Goal: Information Seeking & Learning: Check status

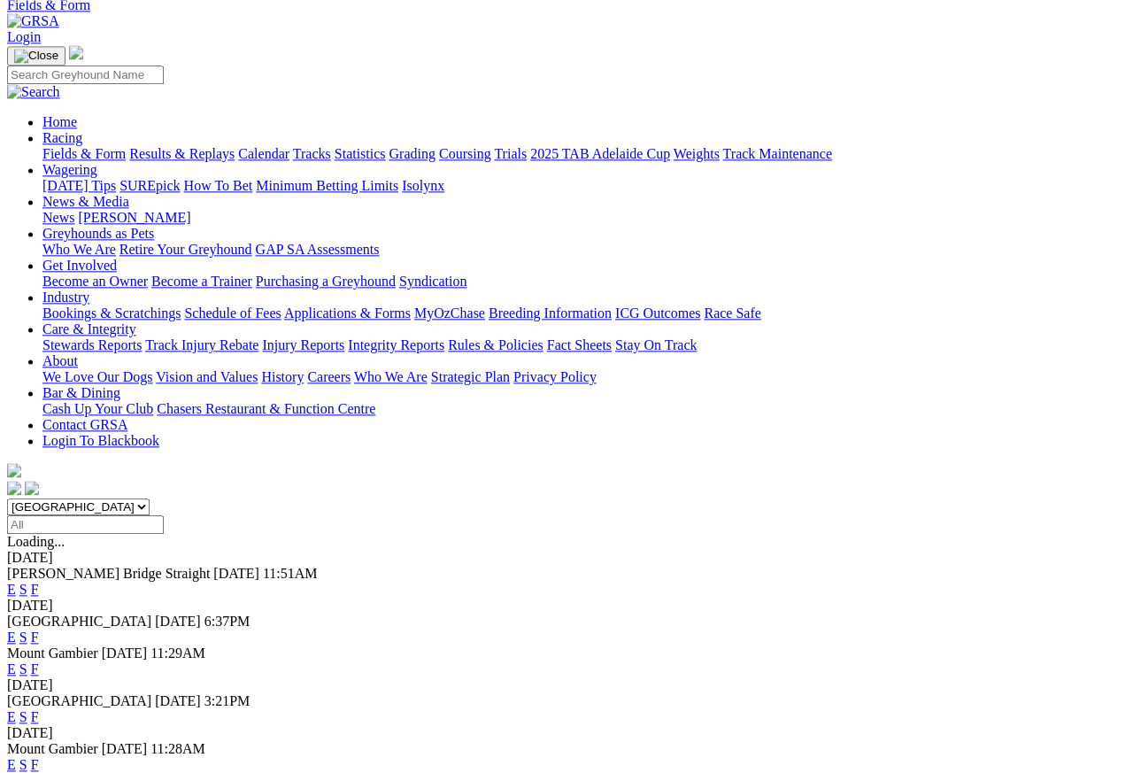
scroll to position [79, 0]
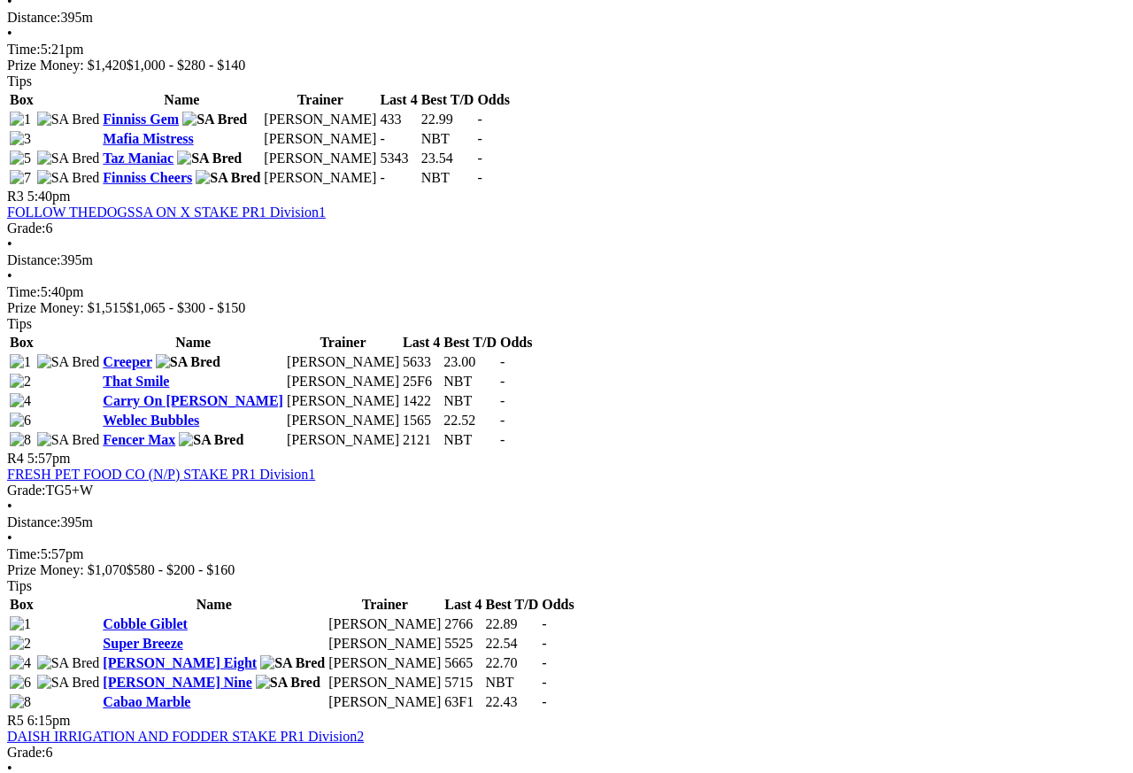
scroll to position [1226, 0]
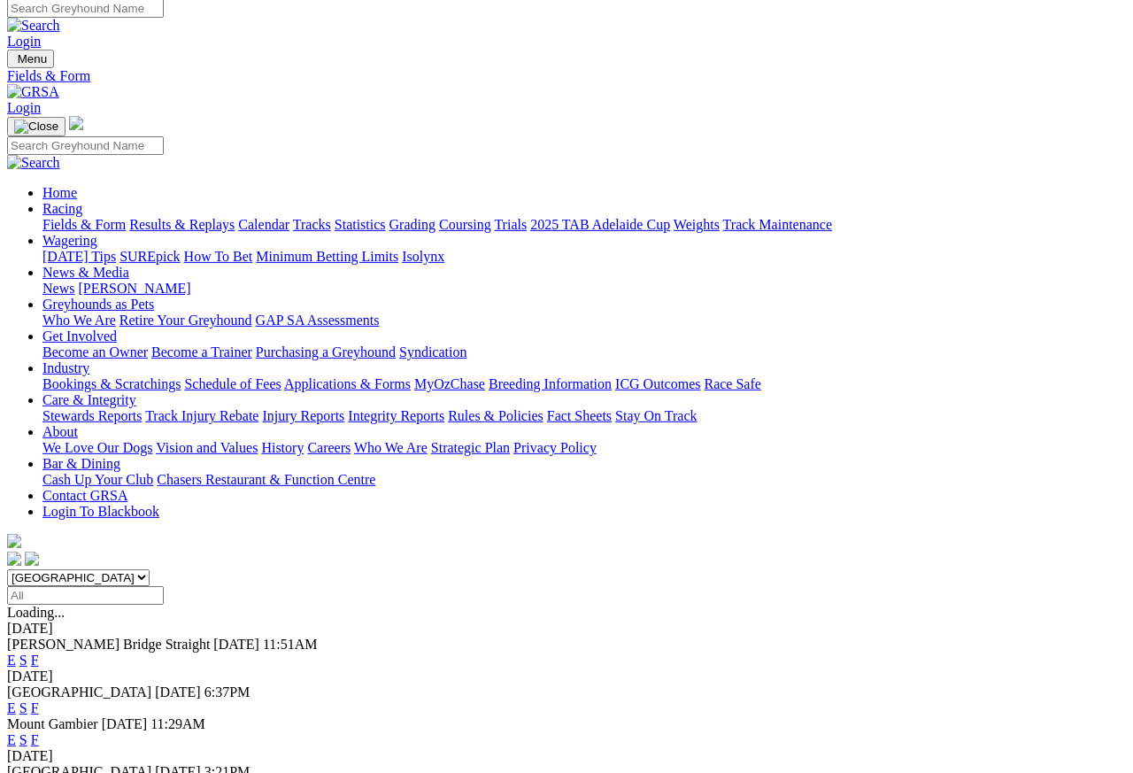
scroll to position [8, 0]
click at [227, 217] on link "Results & Replays" at bounding box center [181, 224] width 105 height 15
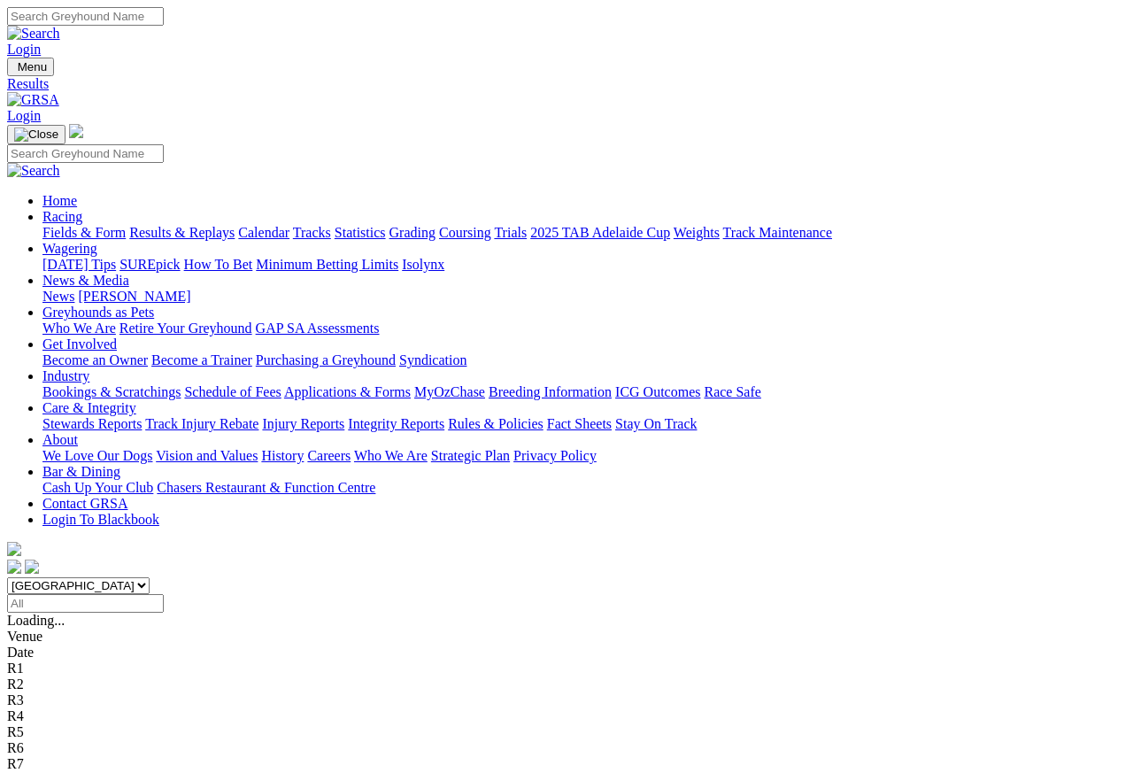
scroll to position [8, 0]
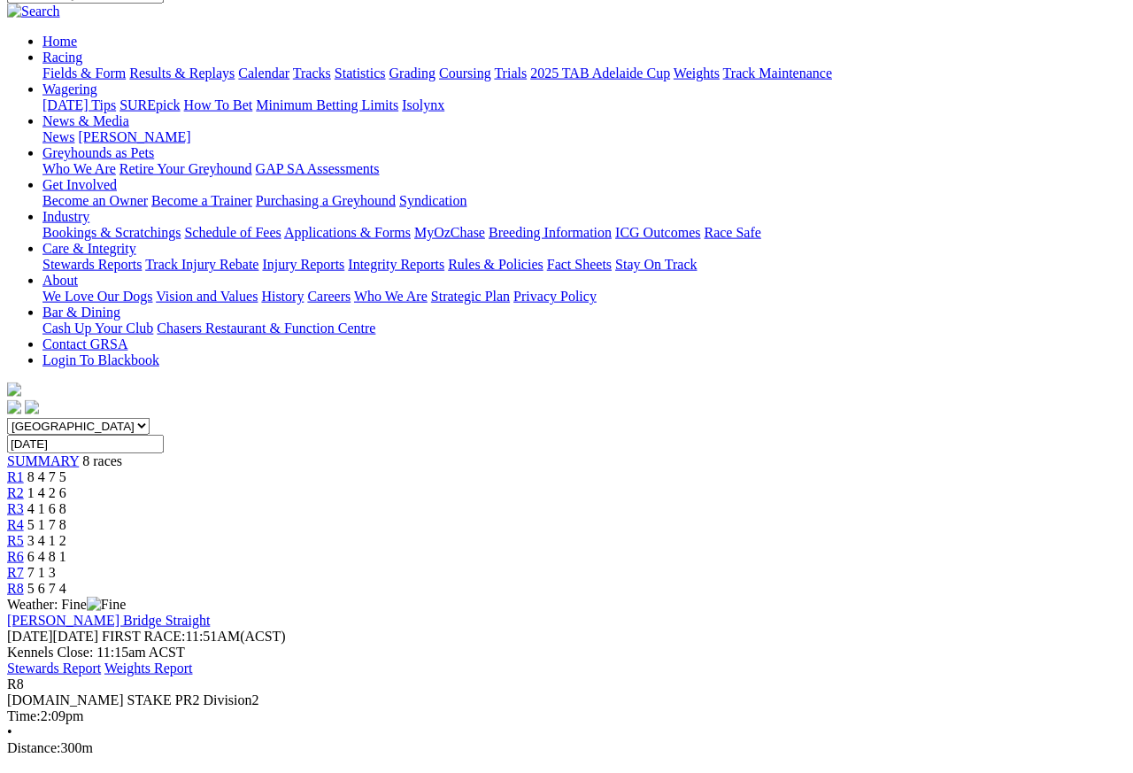
scroll to position [158, 0]
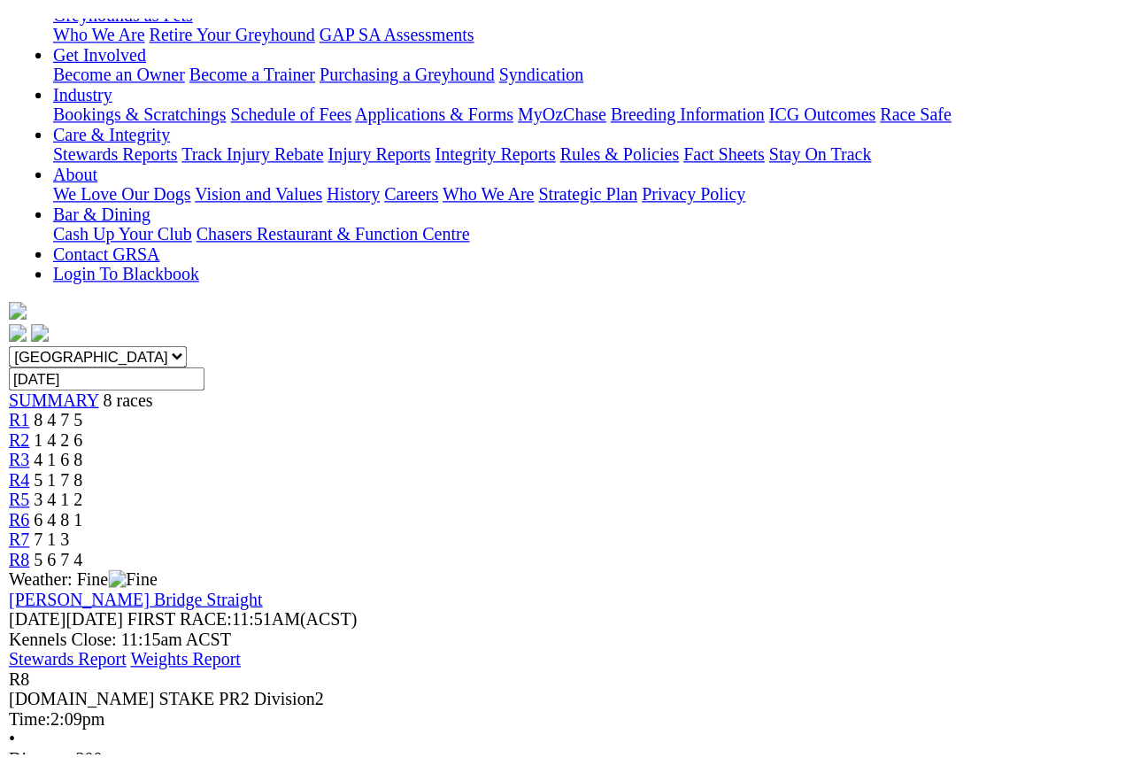
scroll to position [315, 0]
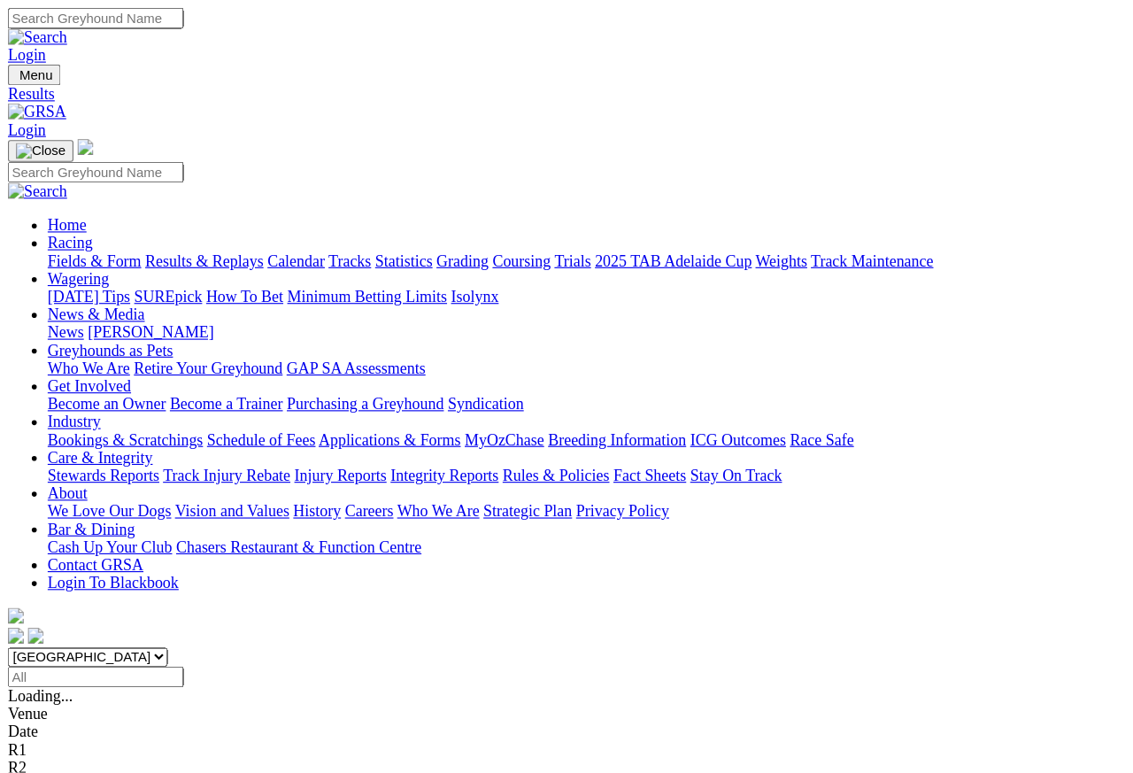
scroll to position [16, 0]
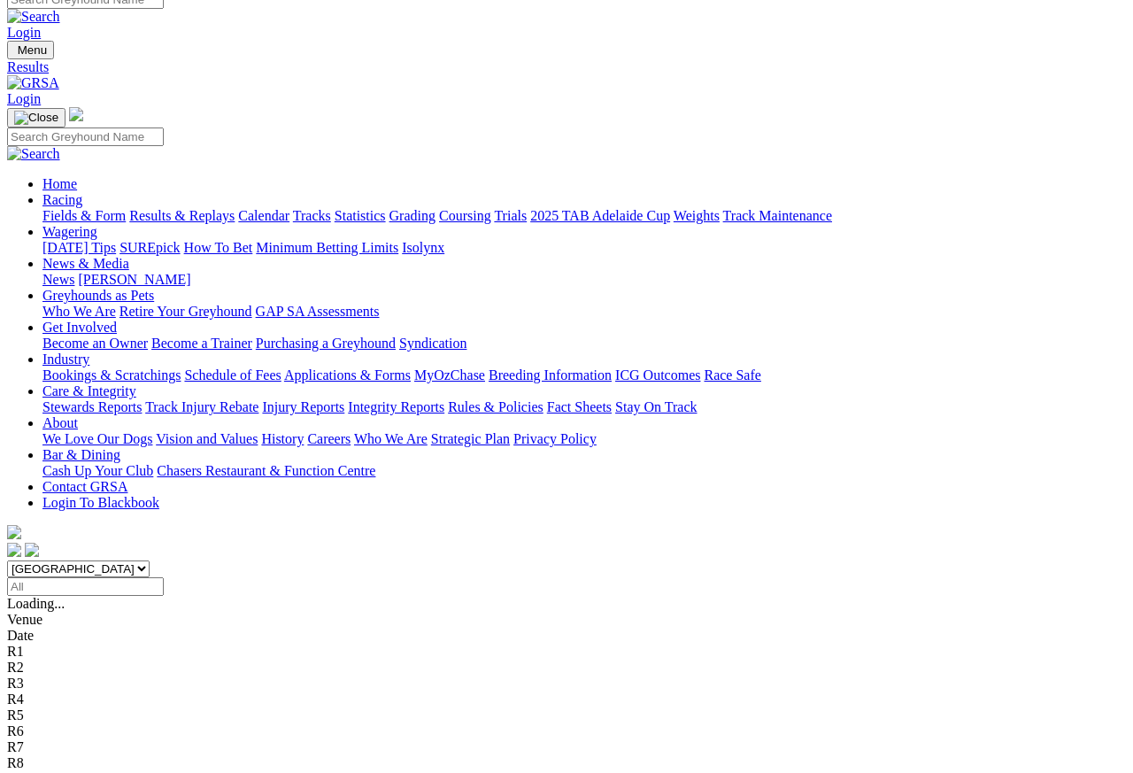
click at [136, 384] on link "Care & Integrity" at bounding box center [89, 391] width 94 height 15
click at [444, 400] on link "Integrity Reports" at bounding box center [396, 407] width 96 height 15
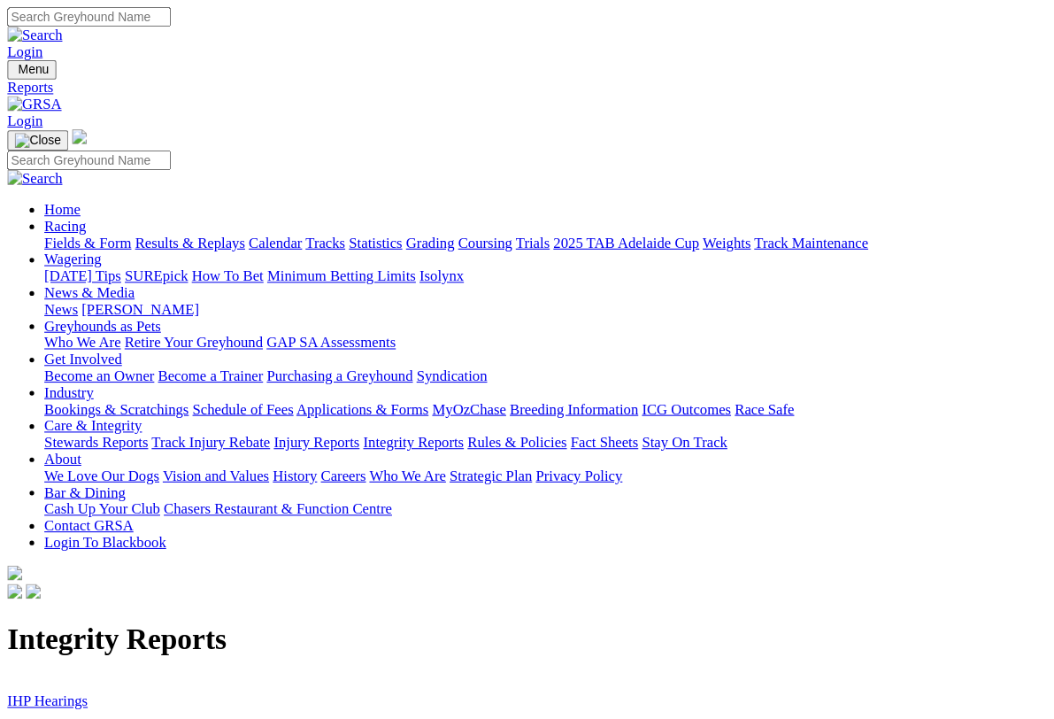
scroll to position [3, 0]
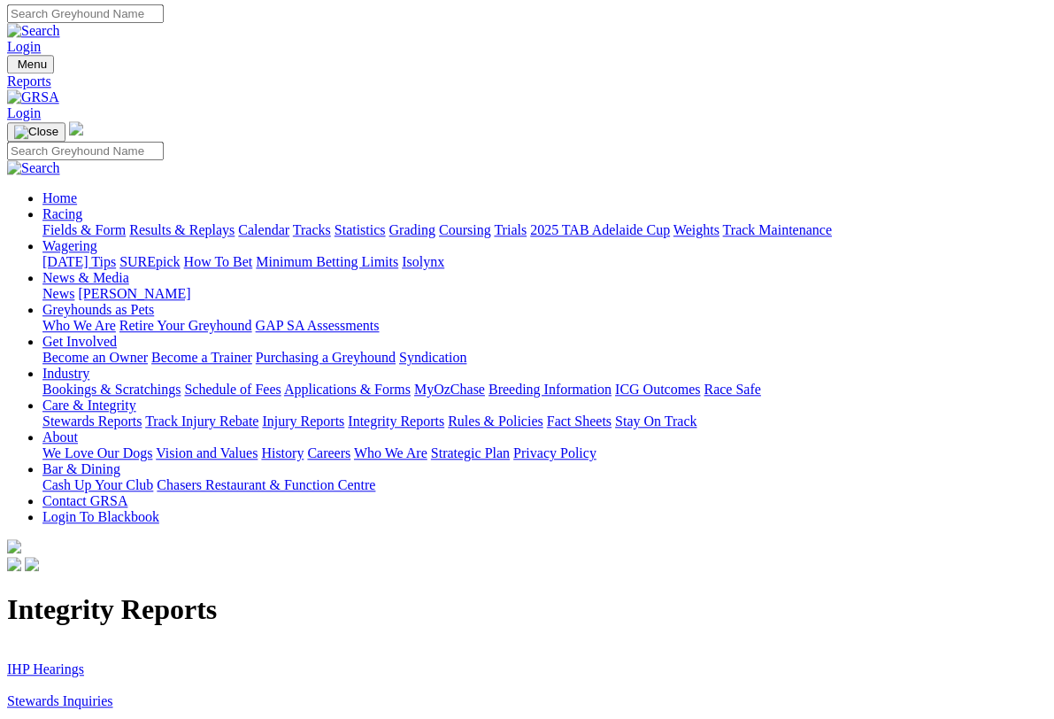
click at [35, 688] on link "Stewards Inquiries" at bounding box center [60, 700] width 106 height 15
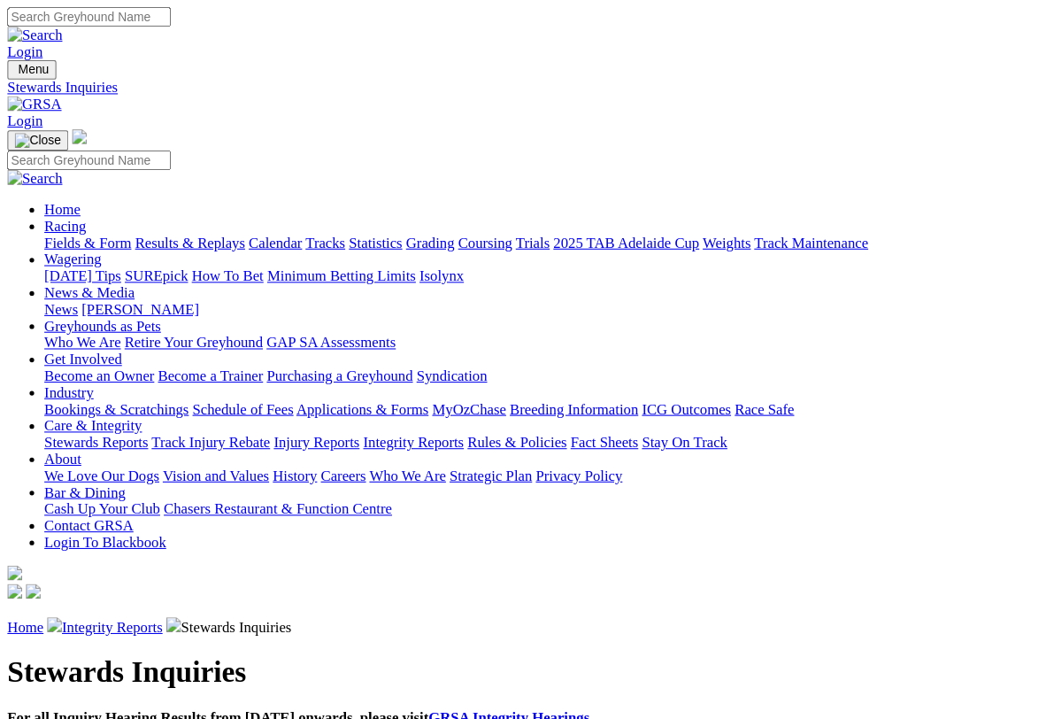
scroll to position [3, 0]
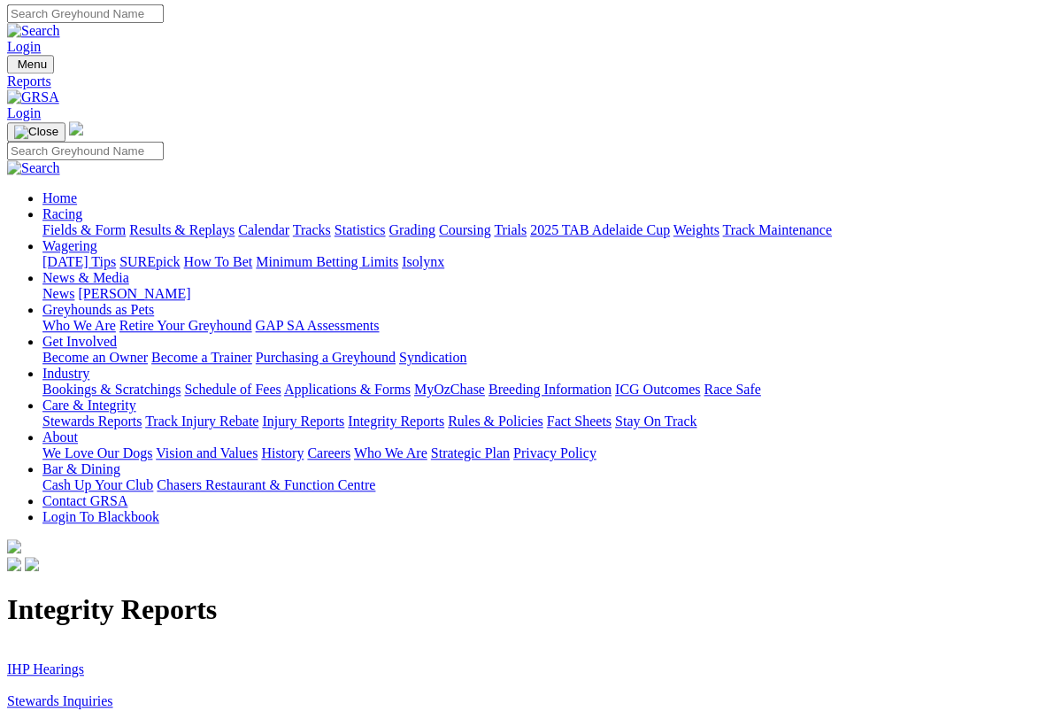
scroll to position [3, 0]
click at [55, 661] on link "IHP Hearings" at bounding box center [45, 668] width 77 height 15
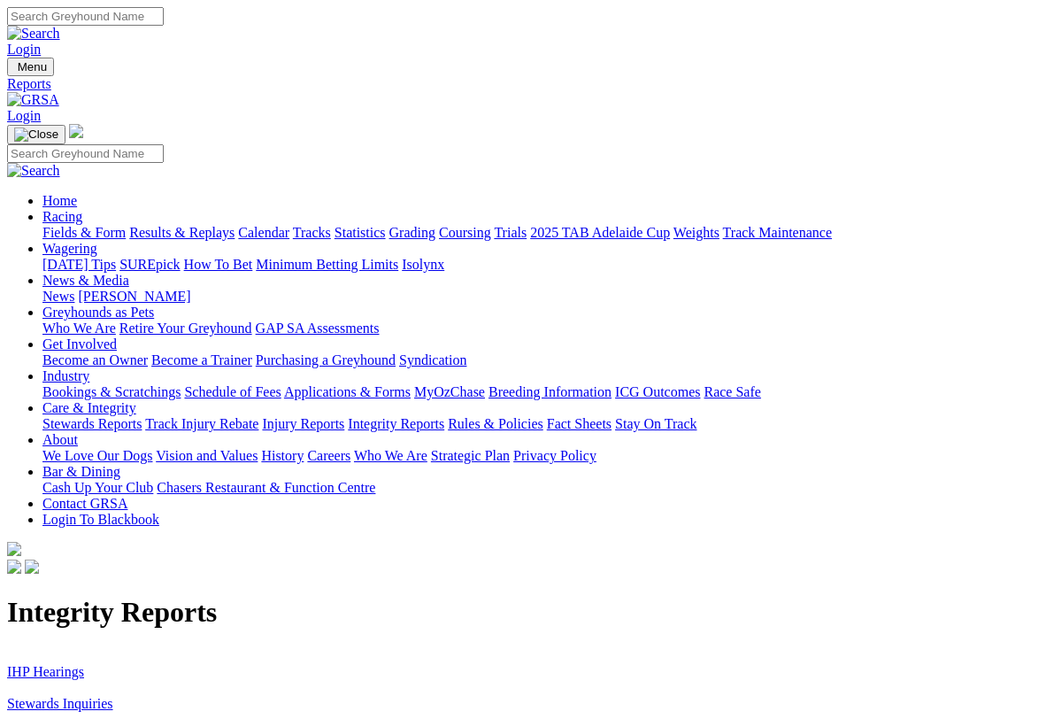
scroll to position [3, 0]
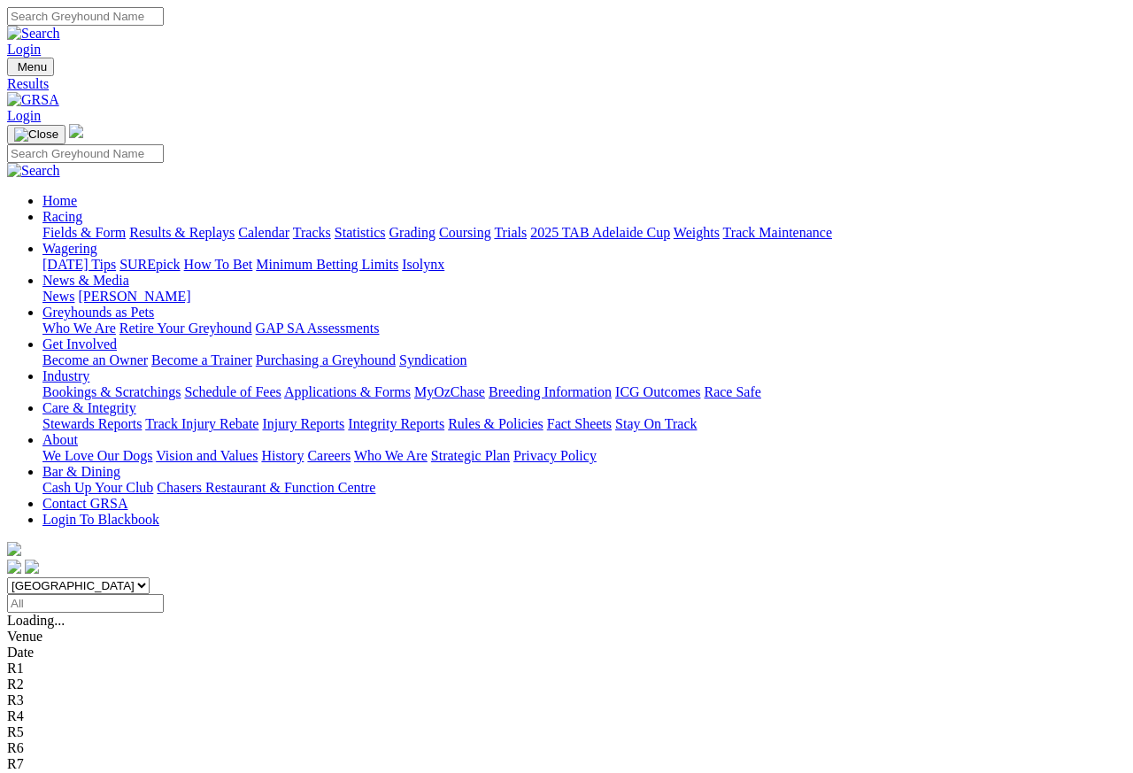
scroll to position [8, 0]
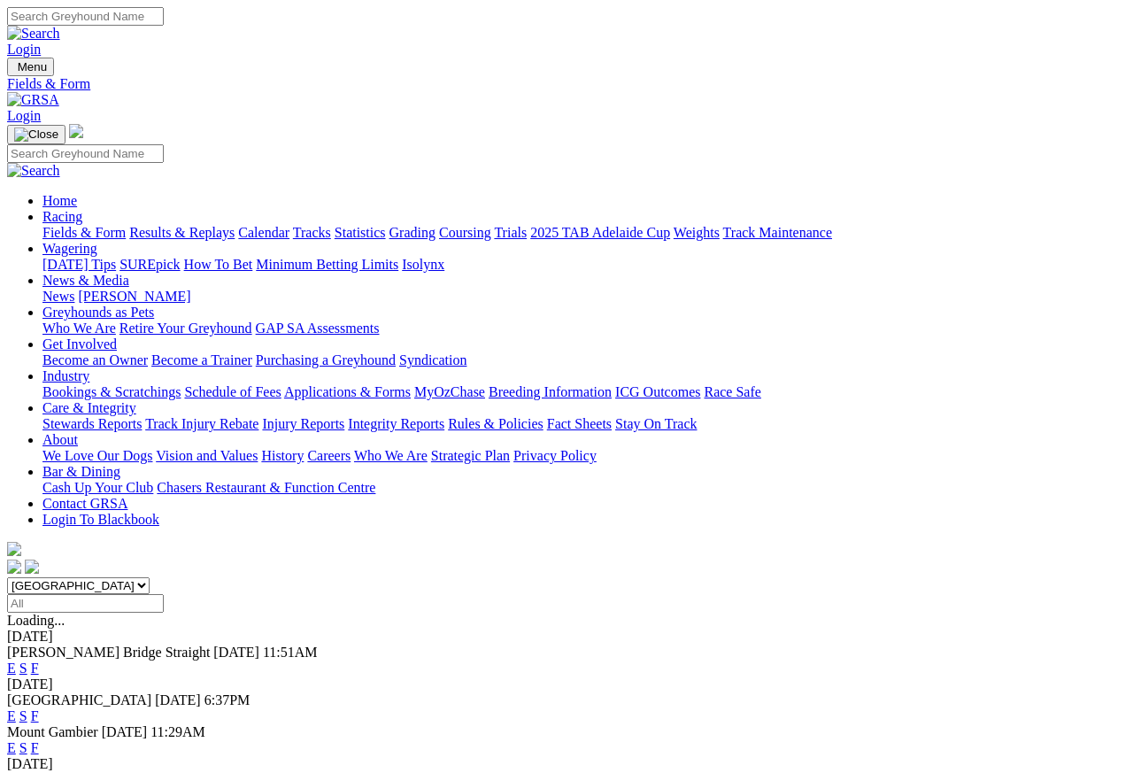
scroll to position [8, 0]
